Goal: Check status: Check status

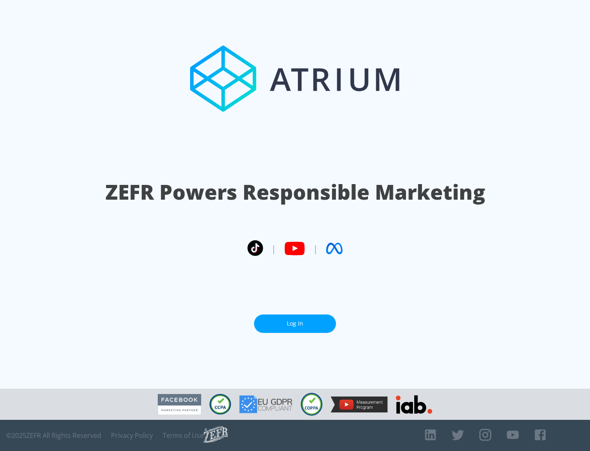
click at [295, 323] on link "Log In" at bounding box center [295, 323] width 82 height 18
